Goal: Task Accomplishment & Management: Manage account settings

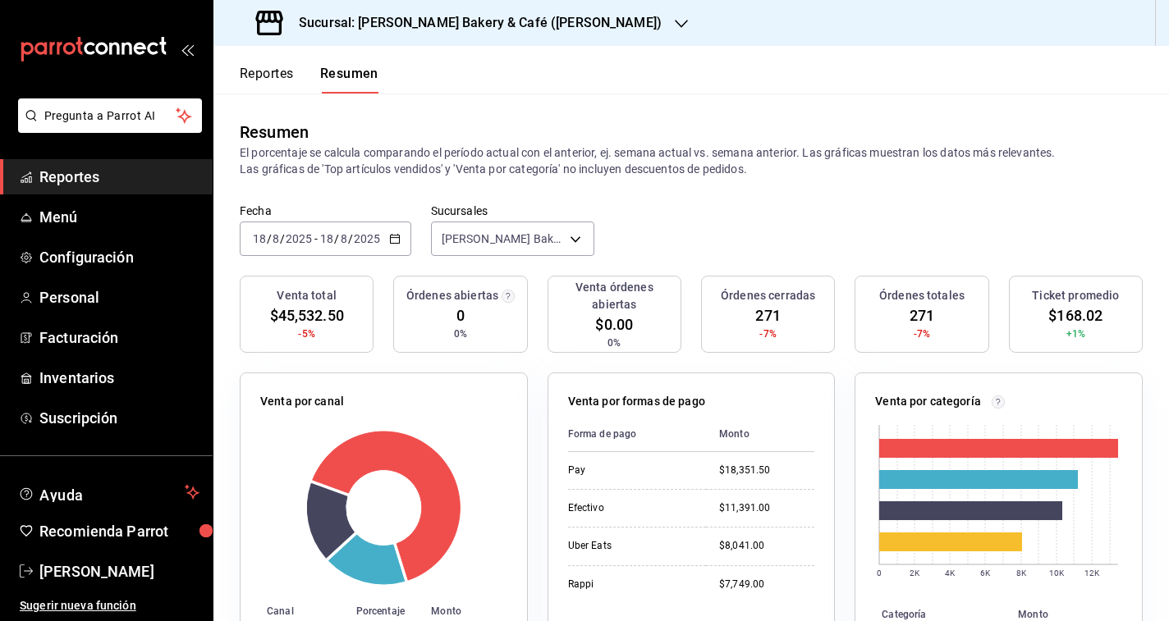
click at [273, 69] on button "Reportes" at bounding box center [267, 80] width 54 height 28
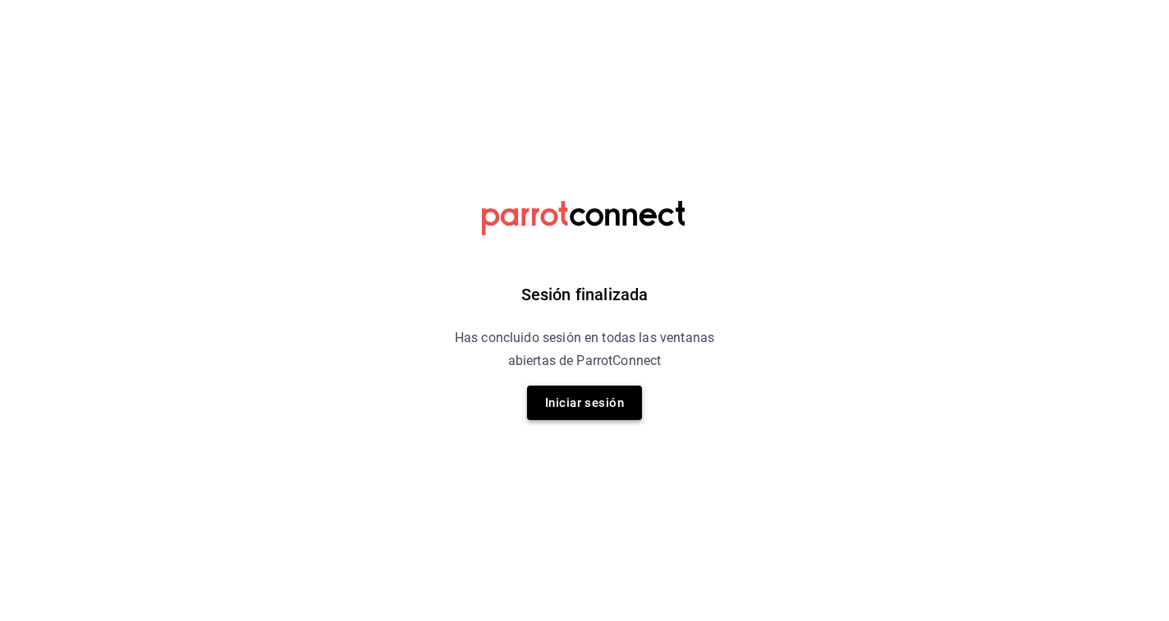
click at [545, 400] on button "Iniciar sesión" at bounding box center [584, 403] width 115 height 34
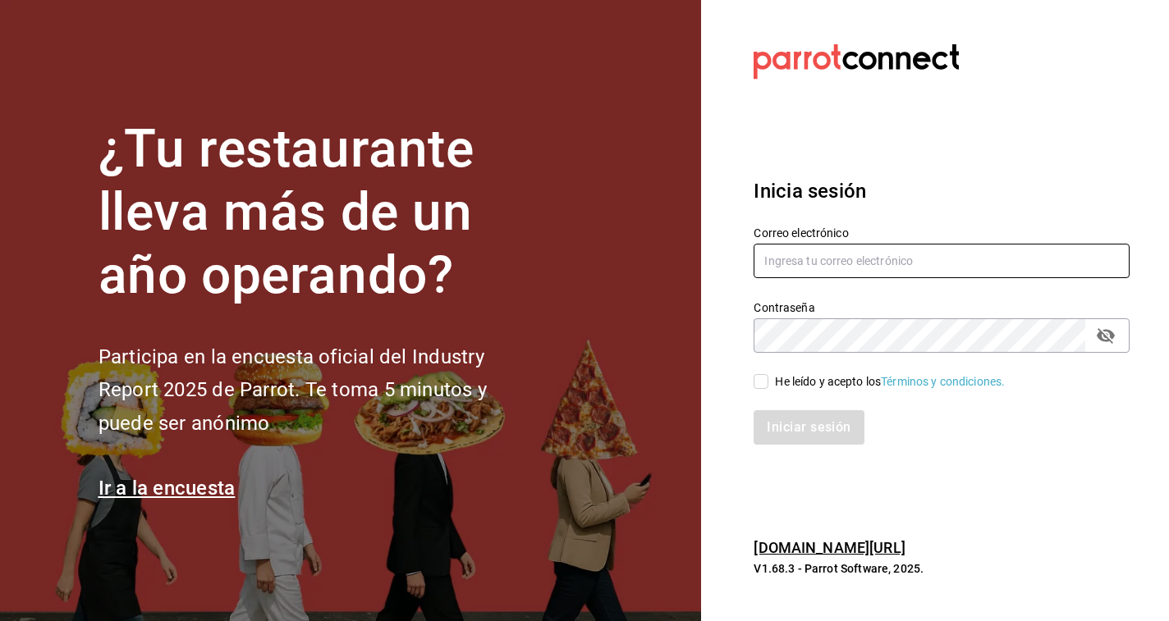
type input "donaarturo@hotmail.com"
click at [762, 388] on input "He leído y acepto los Términos y condiciones." at bounding box center [760, 381] width 15 height 15
checkbox input "true"
click at [784, 445] on div "Inicia sesión Correo electrónico donaarturo@hotmail.com Contraseña Contraseña H…" at bounding box center [941, 311] width 376 height 308
click at [779, 427] on button "Iniciar sesión" at bounding box center [809, 427] width 112 height 34
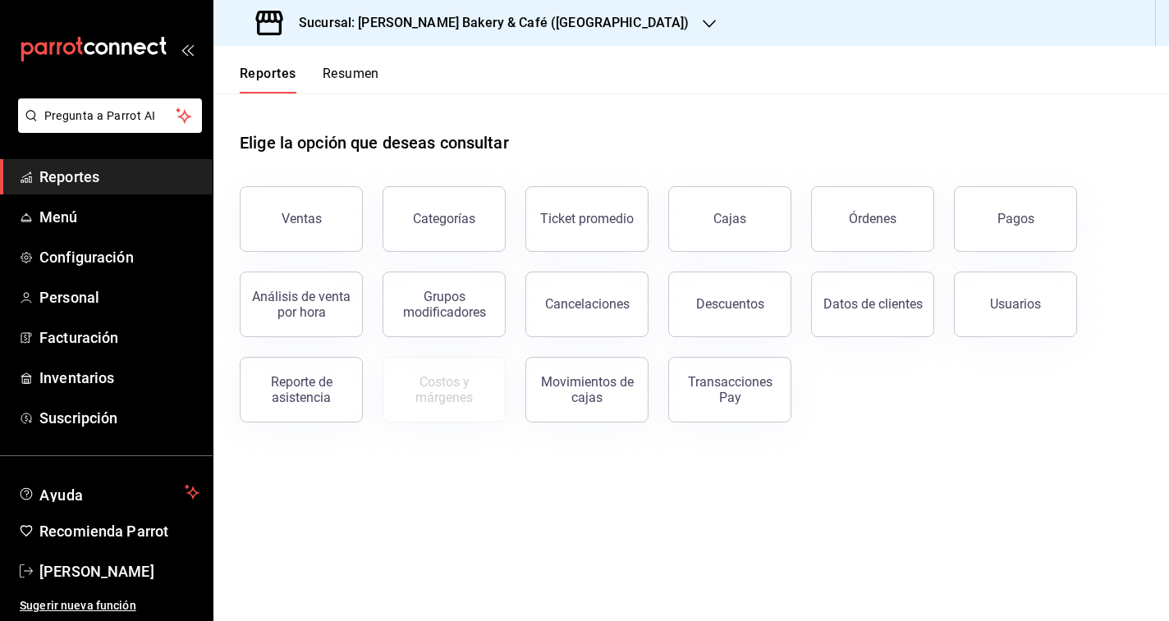
click at [347, 83] on button "Resumen" at bounding box center [350, 80] width 57 height 28
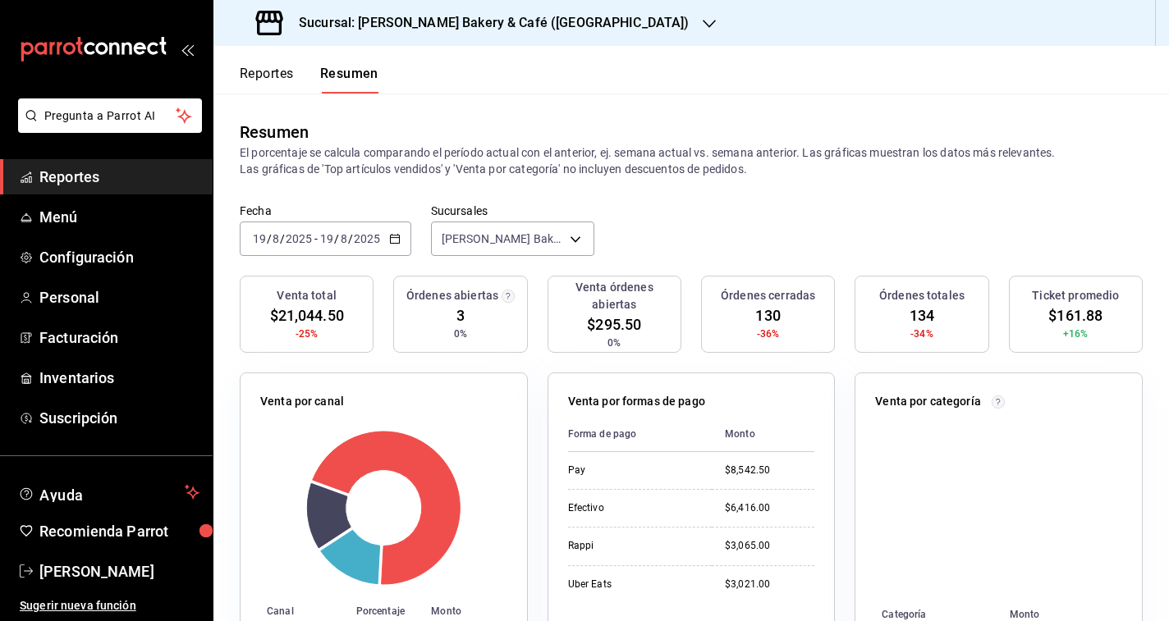
click at [453, 19] on h3 "Sucursal: Cimonni's Bakery & Café (Akrópolis)" at bounding box center [488, 23] width 404 height 20
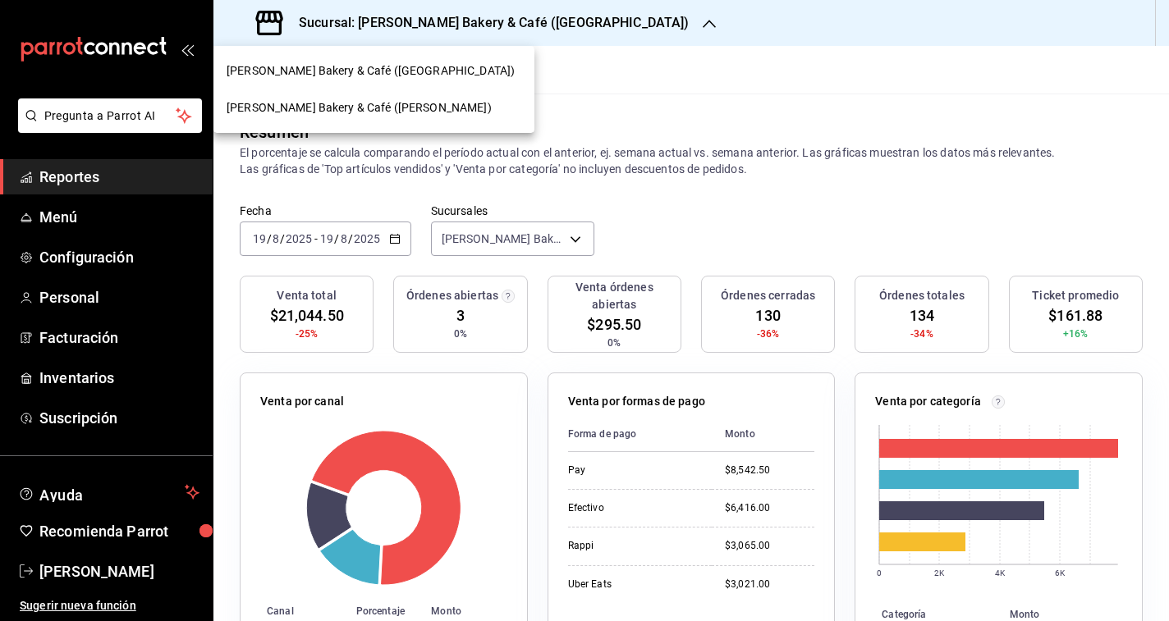
click at [412, 101] on div "[PERSON_NAME] Bakery & Café ([PERSON_NAME])" at bounding box center [373, 107] width 295 height 17
